Goal: Navigation & Orientation: Find specific page/section

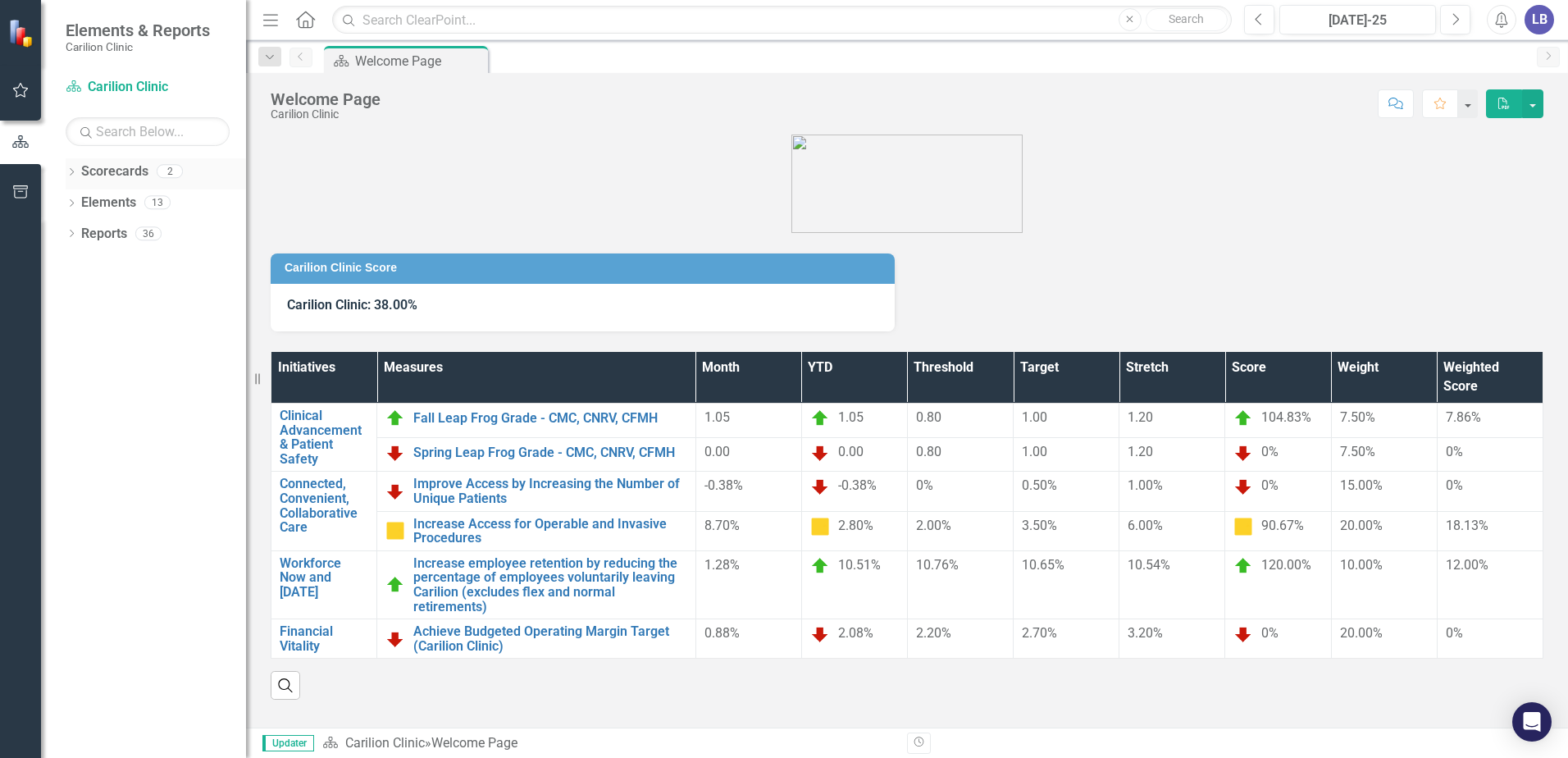
click at [76, 168] on div "Dropdown" at bounding box center [72, 173] width 11 height 14
click at [75, 199] on icon "Dropdown" at bounding box center [79, 202] width 12 height 9
click at [146, 231] on link "Department of OB/GYN" at bounding box center [176, 234] width 139 height 19
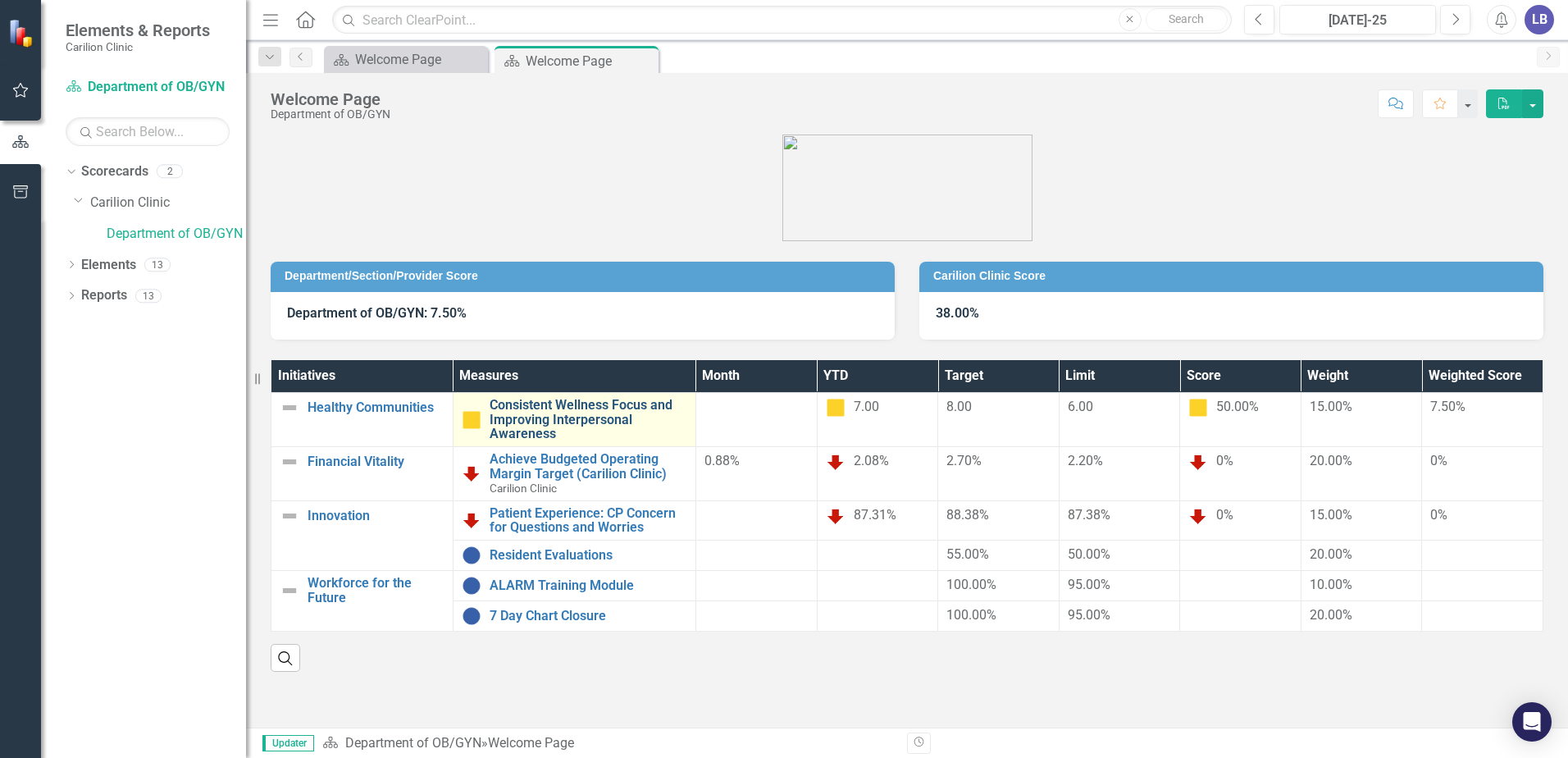
click at [553, 404] on link "Consistent Wellness Focus and Improving Interpersonal Awareness" at bounding box center [589, 419] width 198 height 43
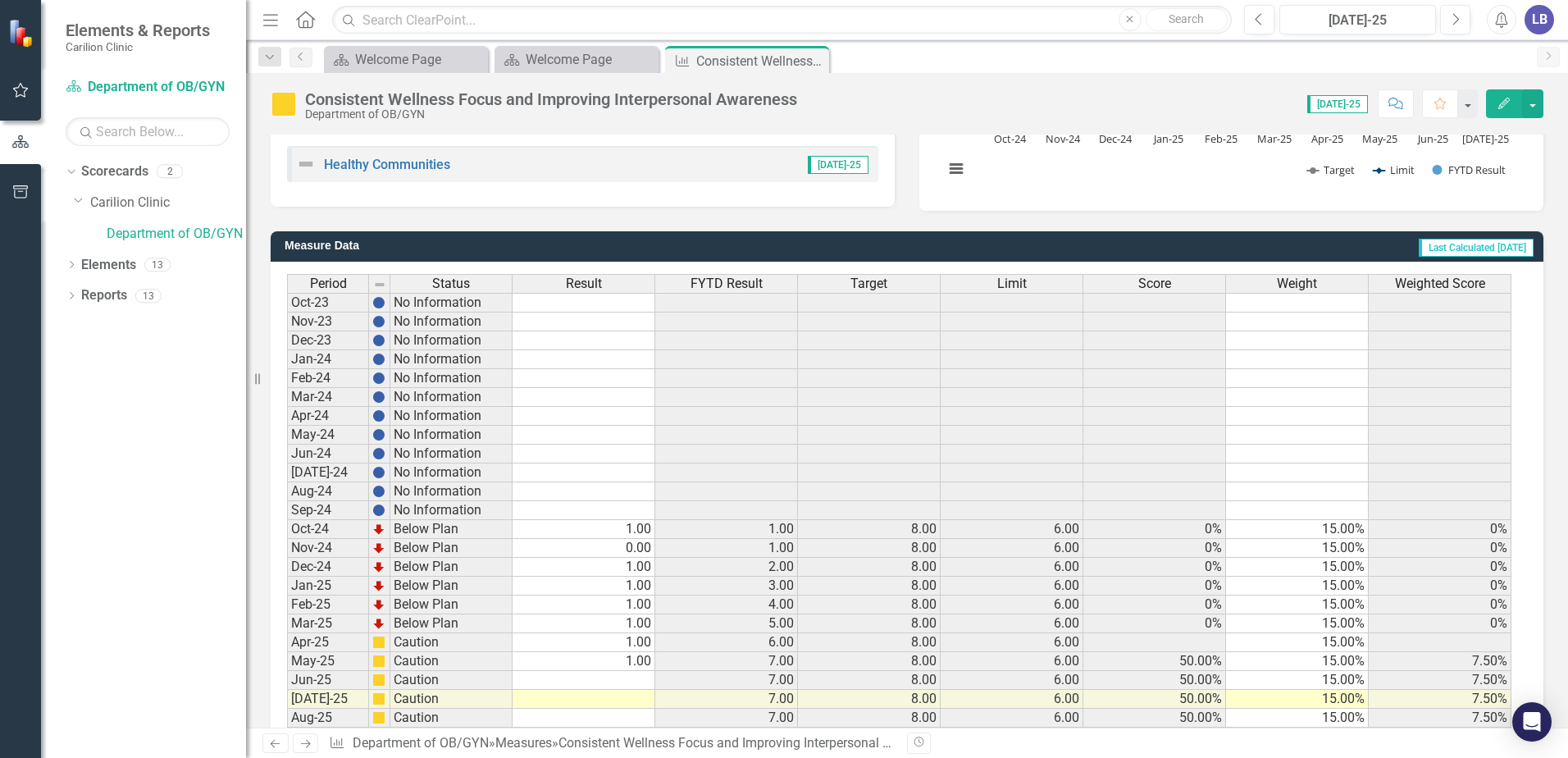
scroll to position [388, 0]
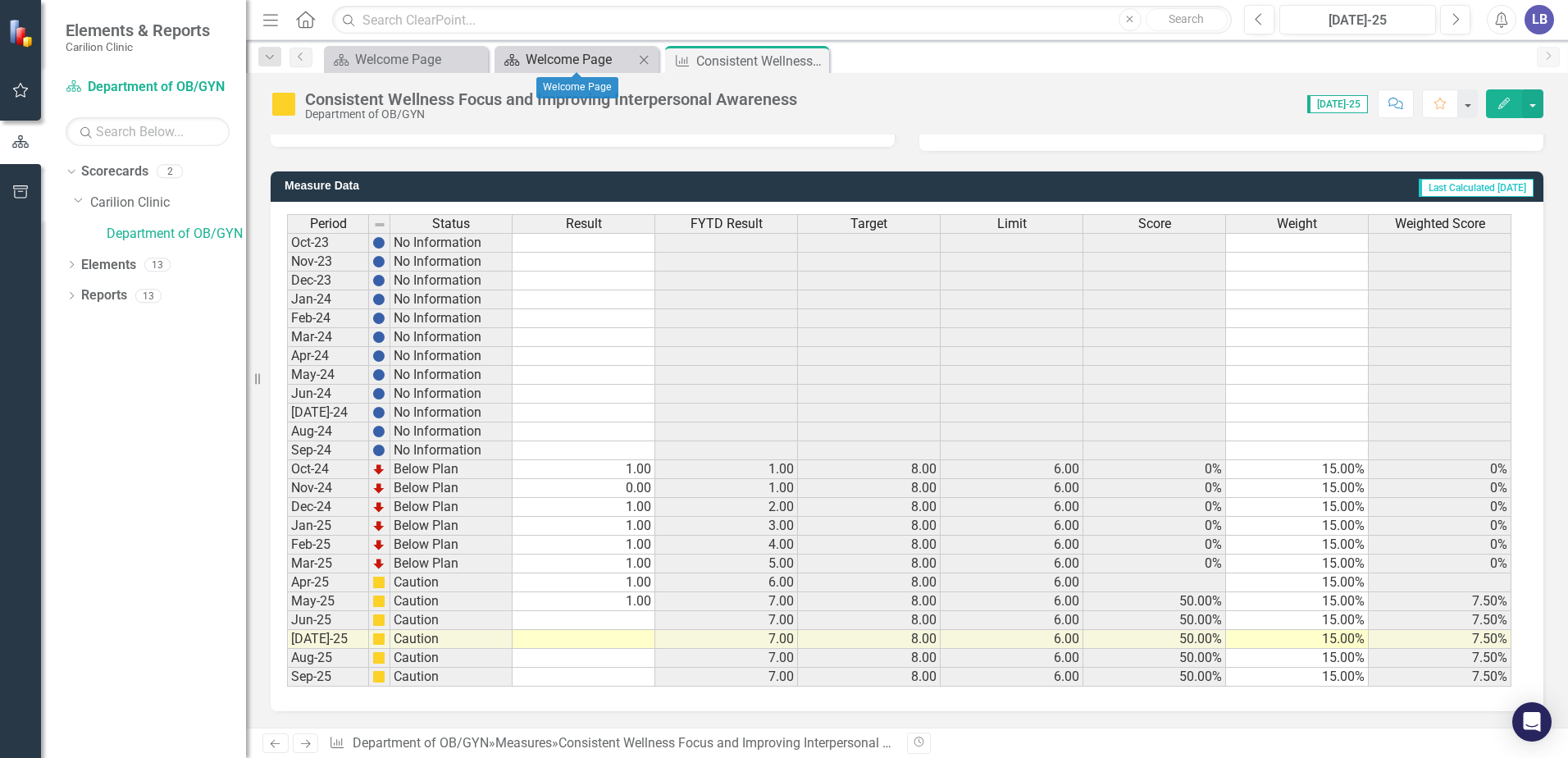
click at [588, 59] on div "Welcome Page" at bounding box center [579, 59] width 108 height 21
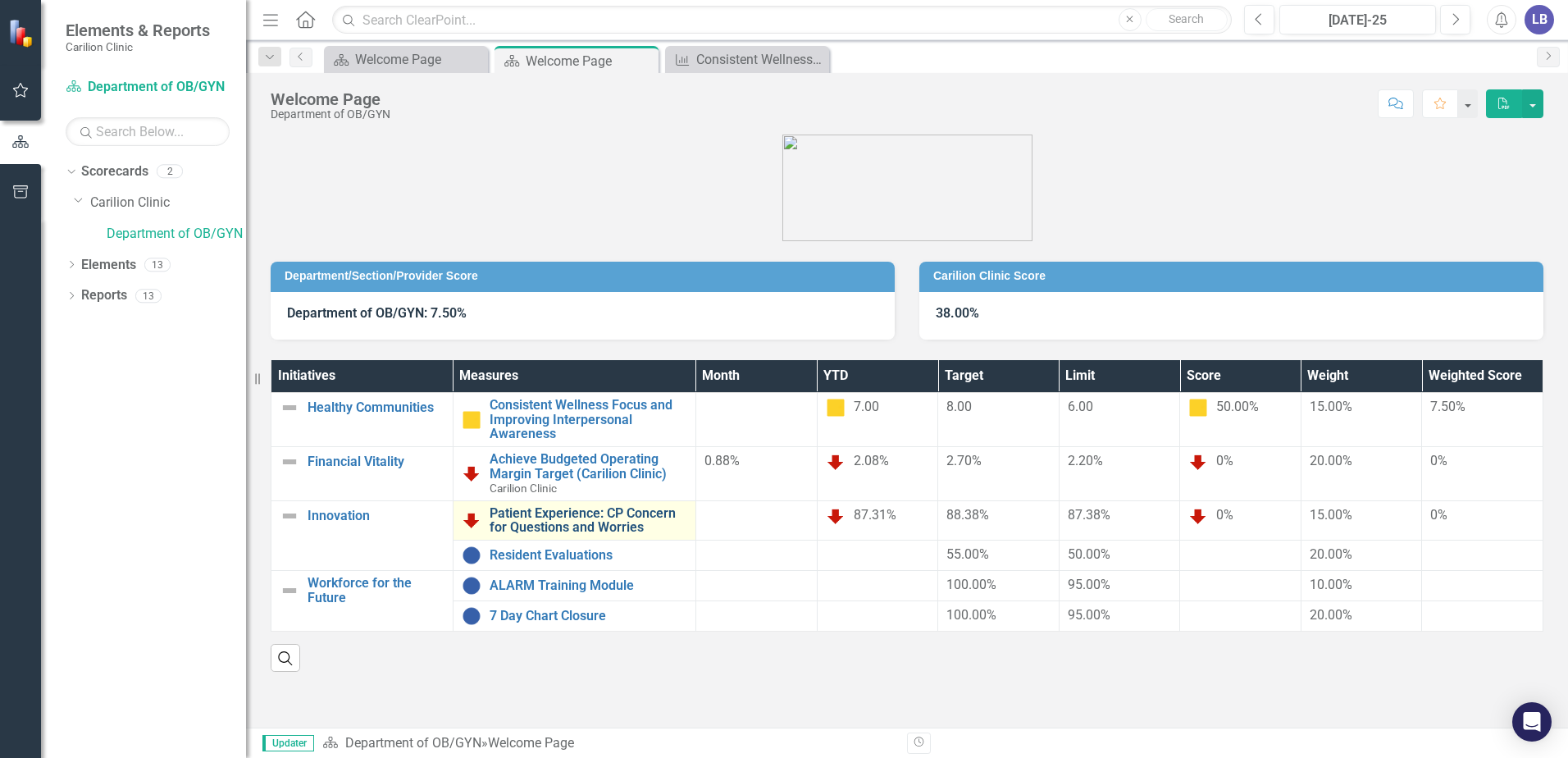
click at [613, 518] on link "Patient Experience: CP Concern for Questions and Worries" at bounding box center [589, 520] width 198 height 28
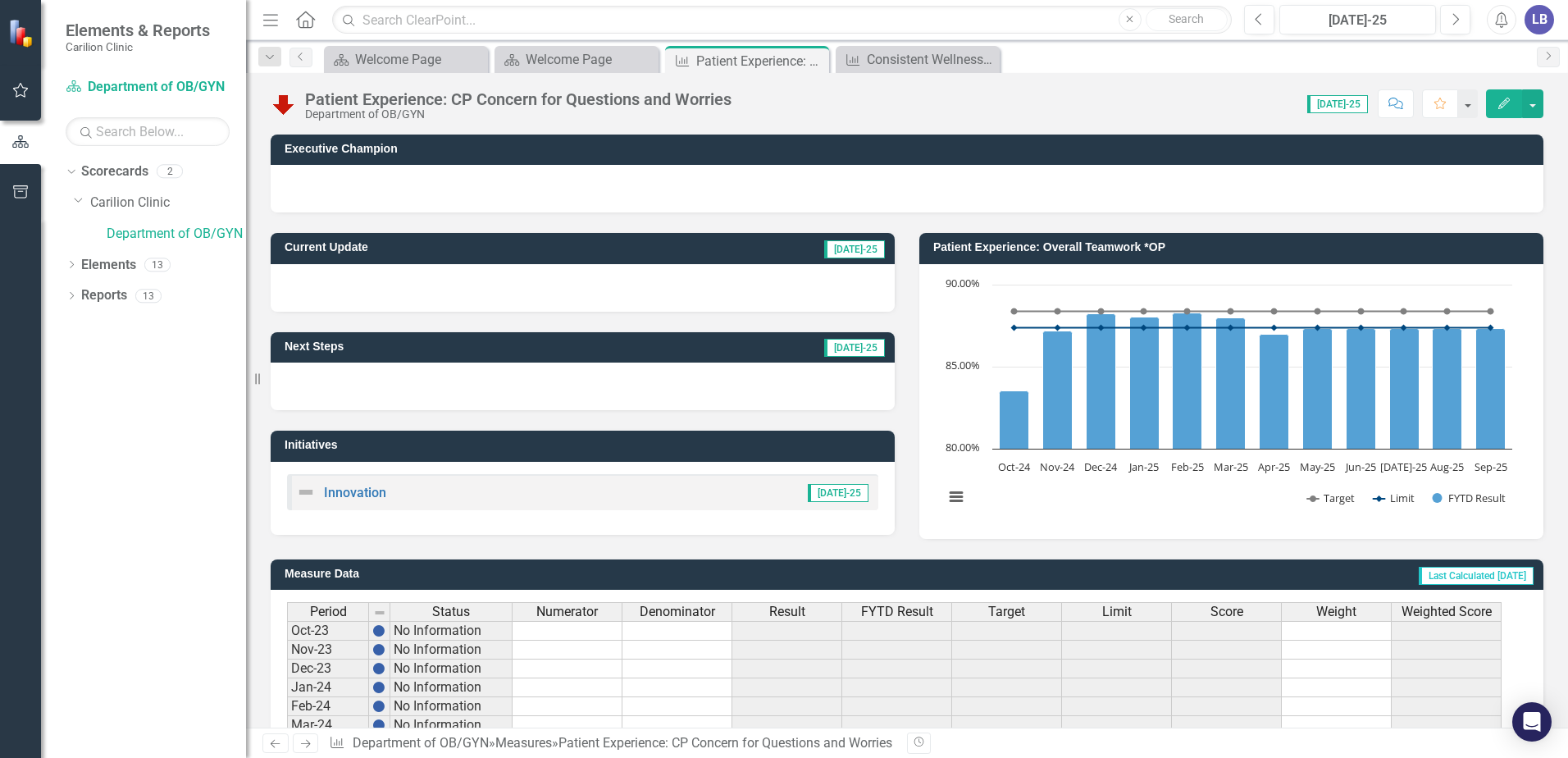
scroll to position [388, 0]
